Goal: Information Seeking & Learning: Stay updated

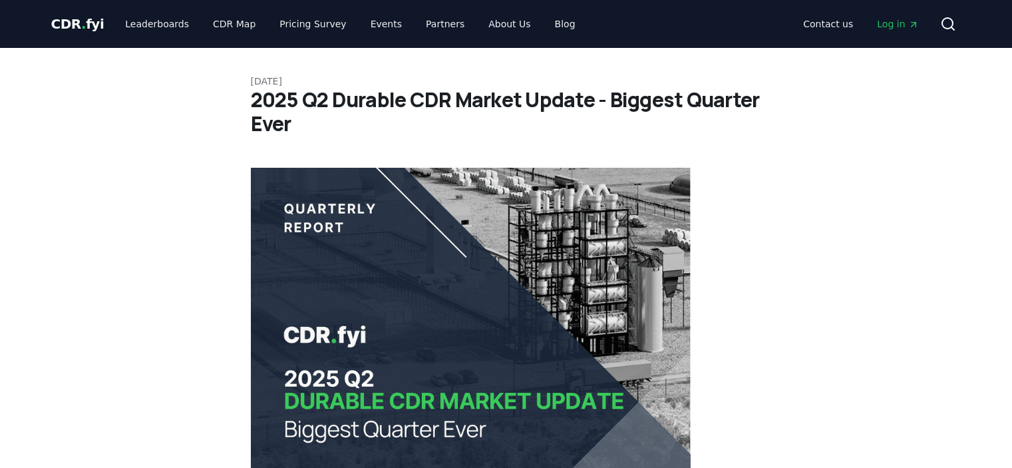
scroll to position [3677, 0]
